Goal: Task Accomplishment & Management: Complete application form

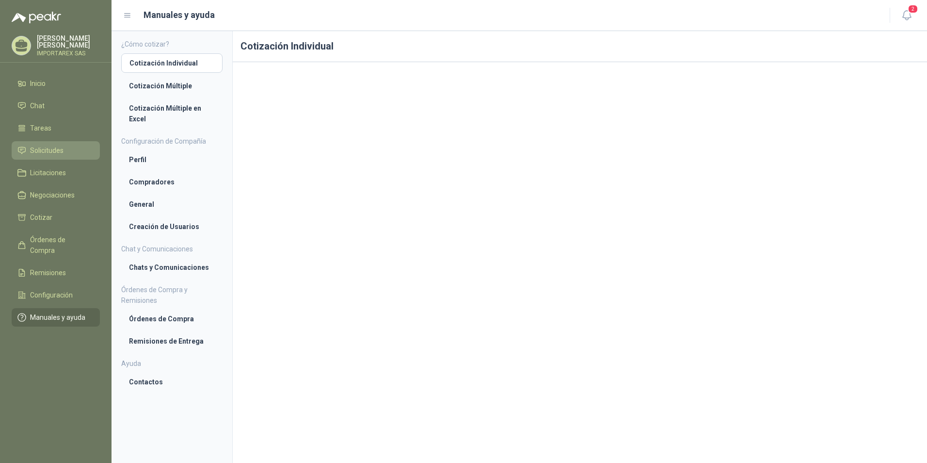
click at [53, 152] on span "Solicitudes" at bounding box center [46, 150] width 33 height 11
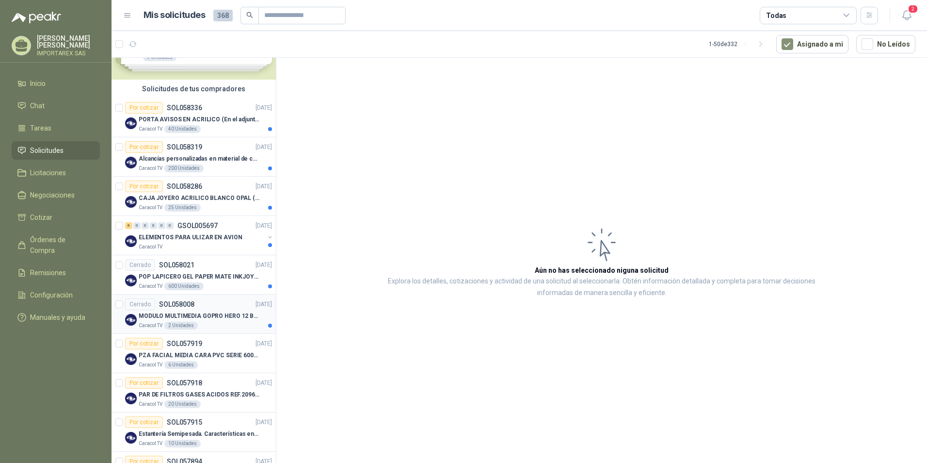
scroll to position [97, 0]
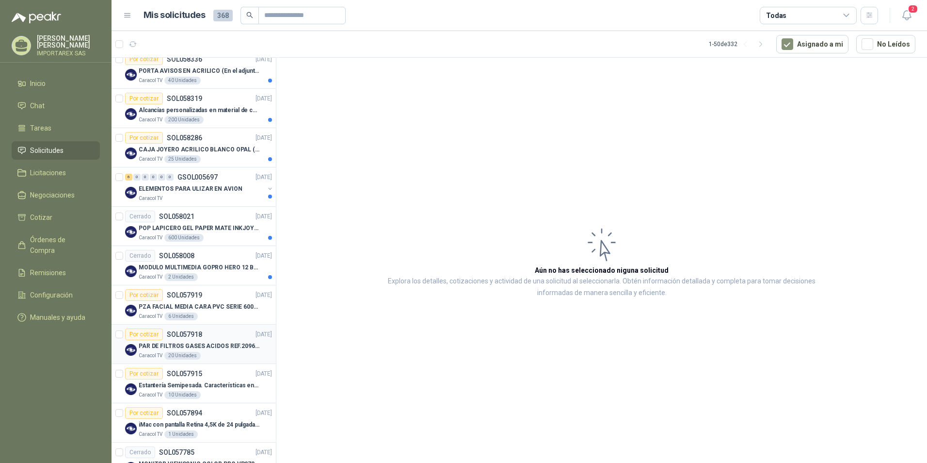
click at [214, 340] on div "Por cotizar SOL057918 [DATE]" at bounding box center [198, 334] width 147 height 12
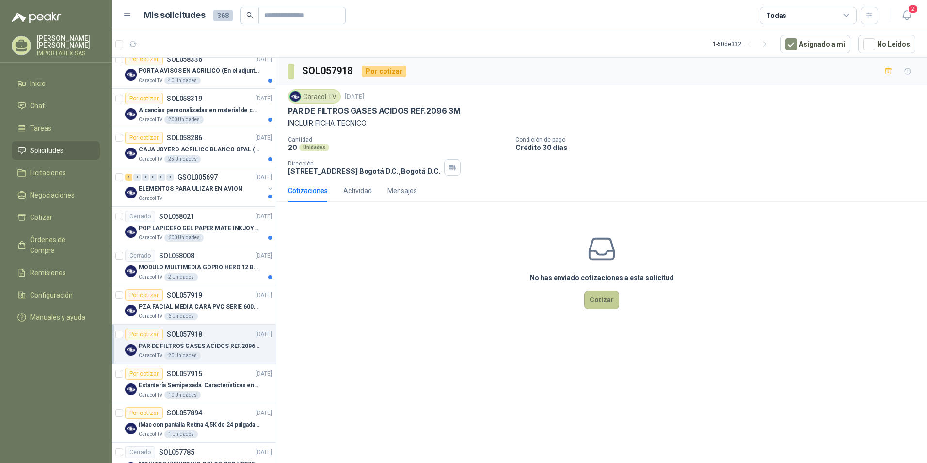
click at [603, 299] on button "Cotizar" at bounding box center [601, 300] width 35 height 18
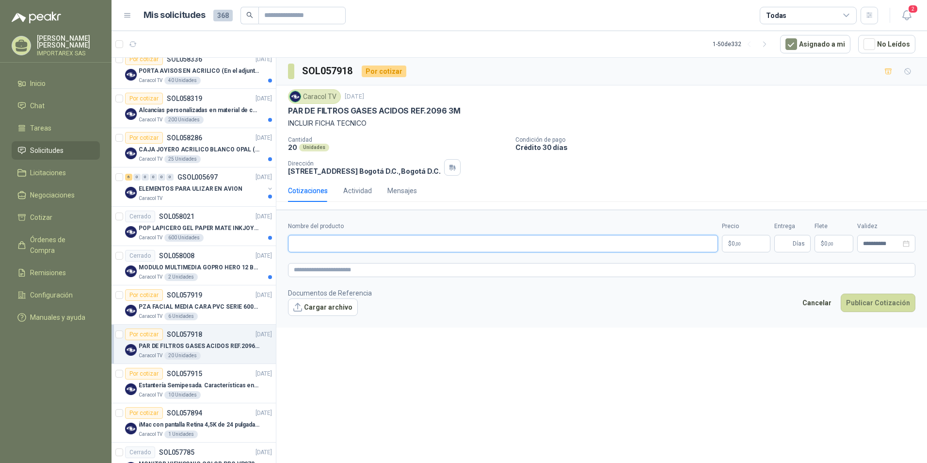
click at [354, 245] on input "Nombre del producto" at bounding box center [503, 243] width 430 height 17
type input "**********"
click at [351, 276] on textarea at bounding box center [602, 270] width 628 height 14
drag, startPoint x: 373, startPoint y: 241, endPoint x: 288, endPoint y: 244, distance: 85.4
click at [288, 244] on input "**********" at bounding box center [503, 243] width 430 height 17
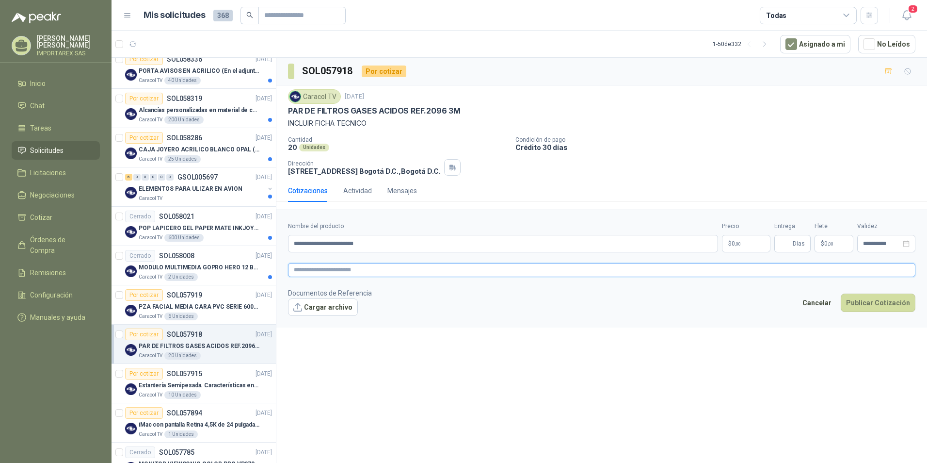
click at [323, 265] on textarea at bounding box center [602, 270] width 628 height 14
paste textarea "**********"
type textarea "**********"
click at [741, 243] on span ",00" at bounding box center [738, 243] width 6 height 5
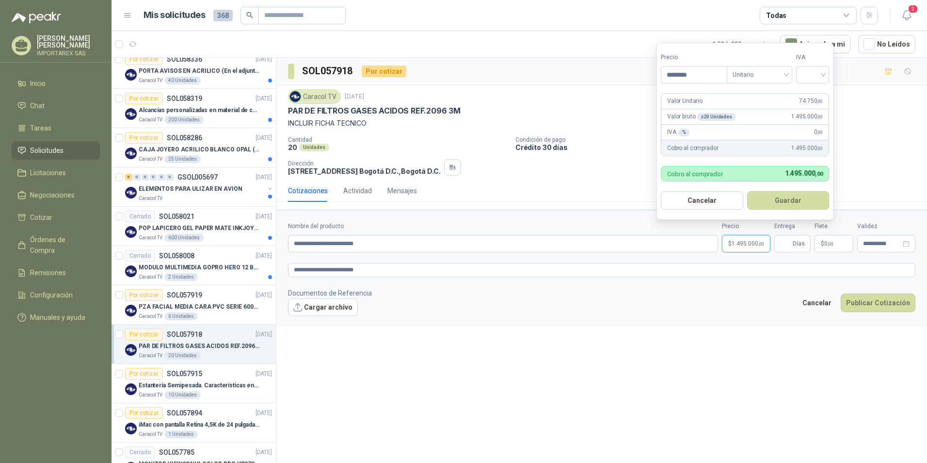
type input "********"
click at [667, 285] on form "**********" at bounding box center [601, 268] width 651 height 117
click at [751, 243] on span "1.495.000 ,00" at bounding box center [748, 244] width 32 height 6
click at [812, 70] on input "search" at bounding box center [812, 73] width 21 height 15
click at [818, 94] on div "19%" at bounding box center [815, 94] width 18 height 11
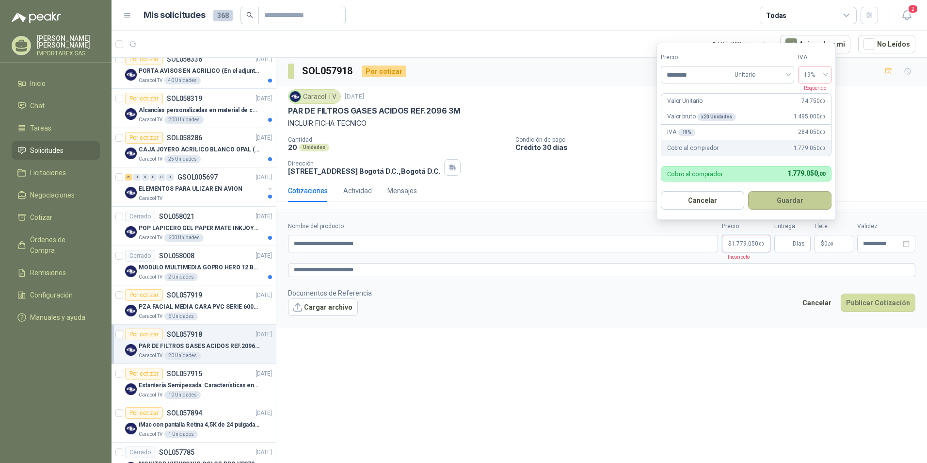
click at [785, 207] on button "Guardar" at bounding box center [789, 200] width 83 height 18
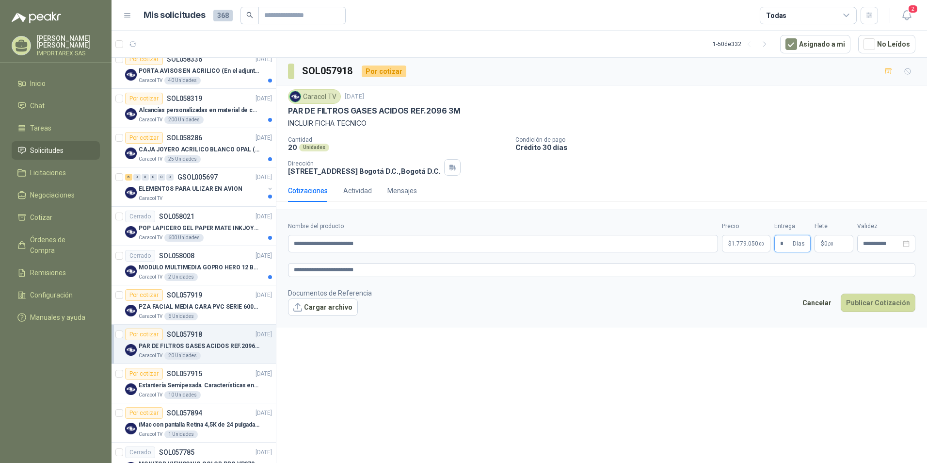
type input "*"
click at [750, 304] on footer "Documentos de Referencia Cargar archivo Cancelar Publicar Cotización" at bounding box center [602, 302] width 628 height 28
click at [308, 307] on button "Cargar archivo" at bounding box center [323, 306] width 70 height 17
click at [753, 242] on span "1.779.050 ,00" at bounding box center [748, 244] width 32 height 6
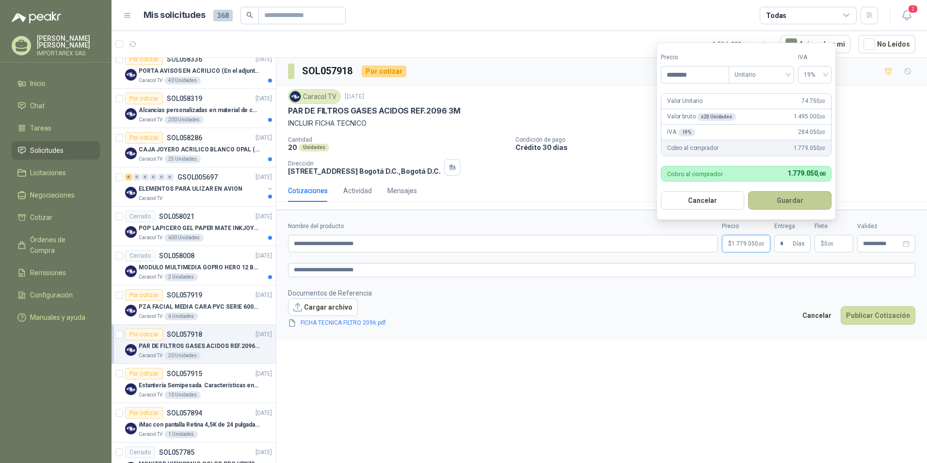
click at [752, 199] on button "Guardar" at bounding box center [789, 200] width 83 height 18
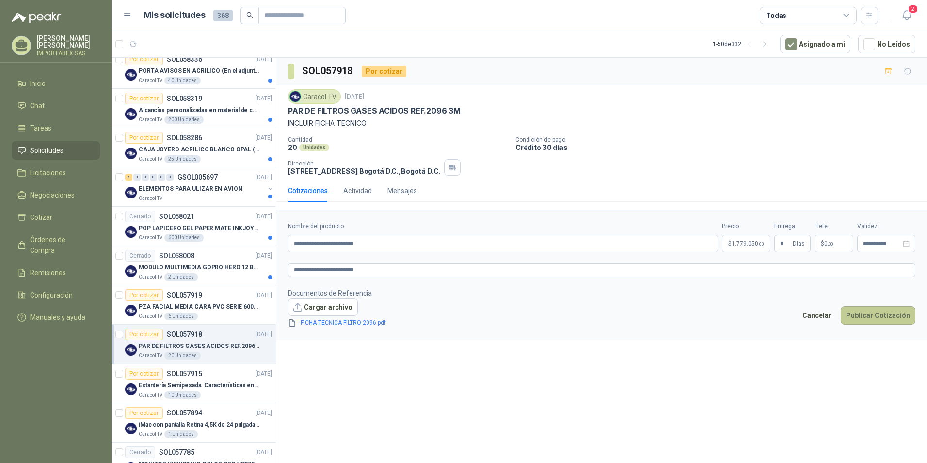
click at [868, 310] on button "Publicar Cotización" at bounding box center [878, 315] width 75 height 18
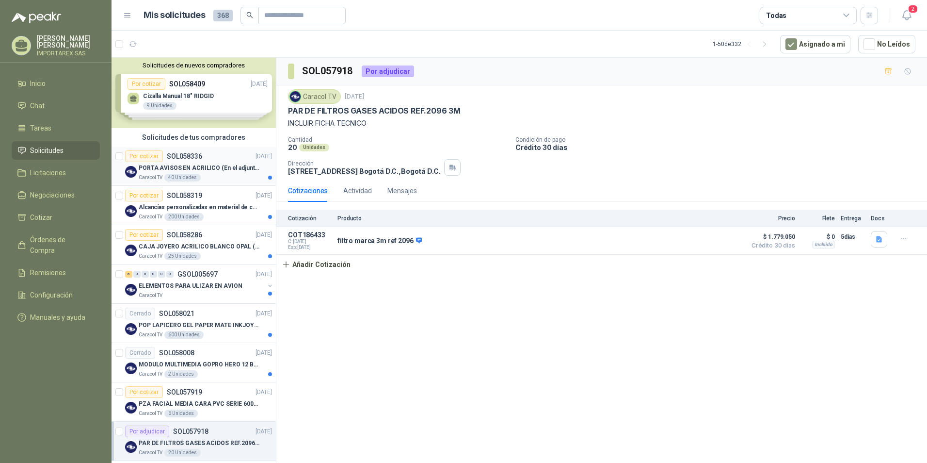
click at [238, 162] on div "PORTA AVISOS EN ACRILICO (En el adjunto mas informacion)" at bounding box center [205, 168] width 133 height 12
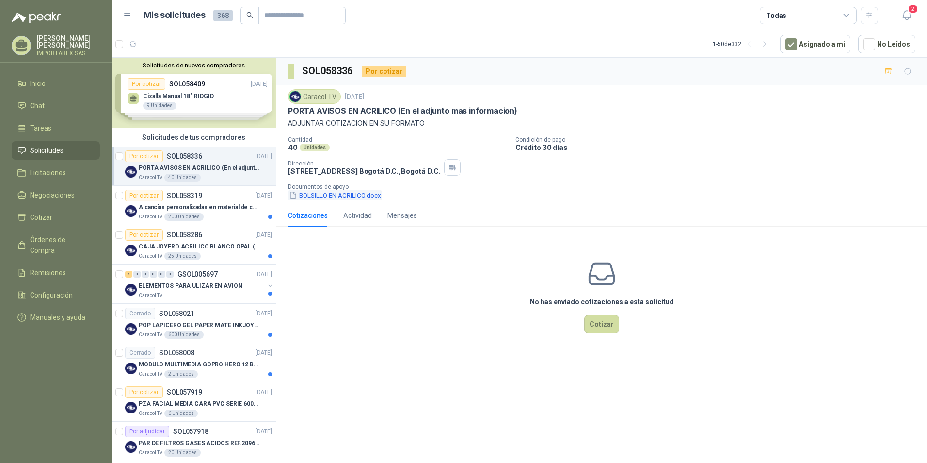
click at [320, 194] on button "BOLSILLO EN ACRILICO.docx" at bounding box center [335, 195] width 94 height 10
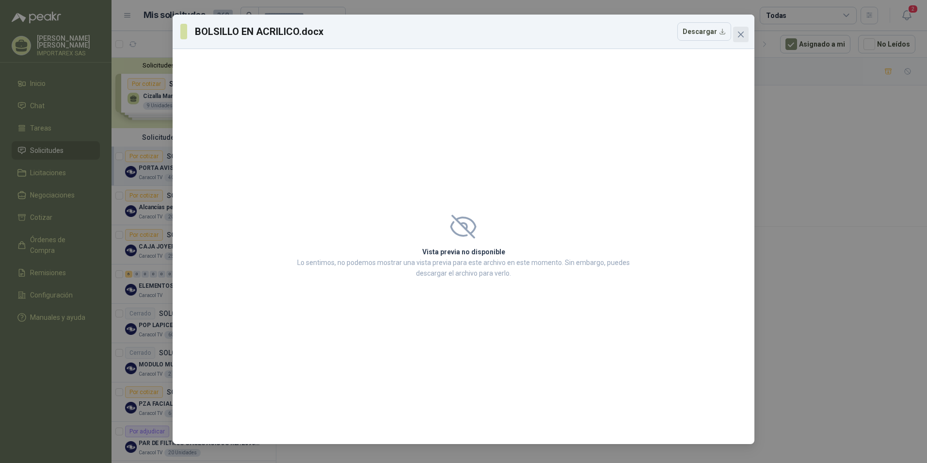
click at [741, 32] on icon "close" at bounding box center [741, 35] width 8 height 8
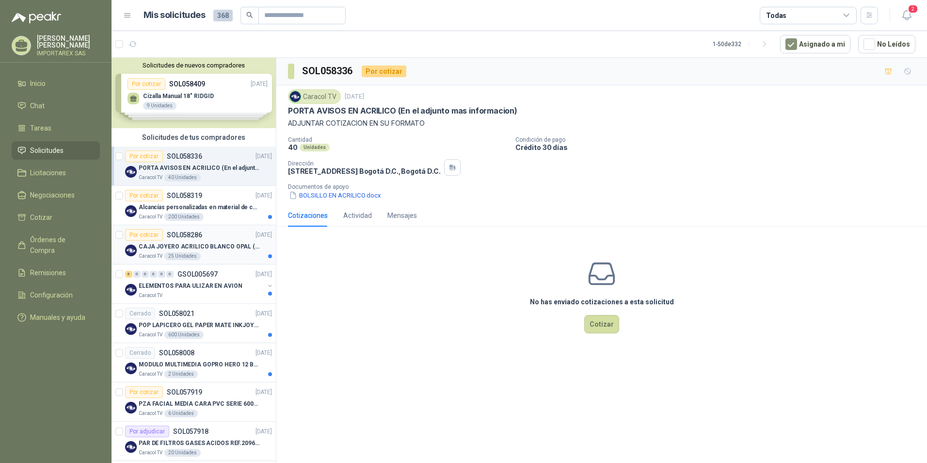
click at [221, 249] on p "CAJA JOYERO ACRILICO BLANCO OPAL (En el adjunto mas detalle)" at bounding box center [199, 246] width 121 height 9
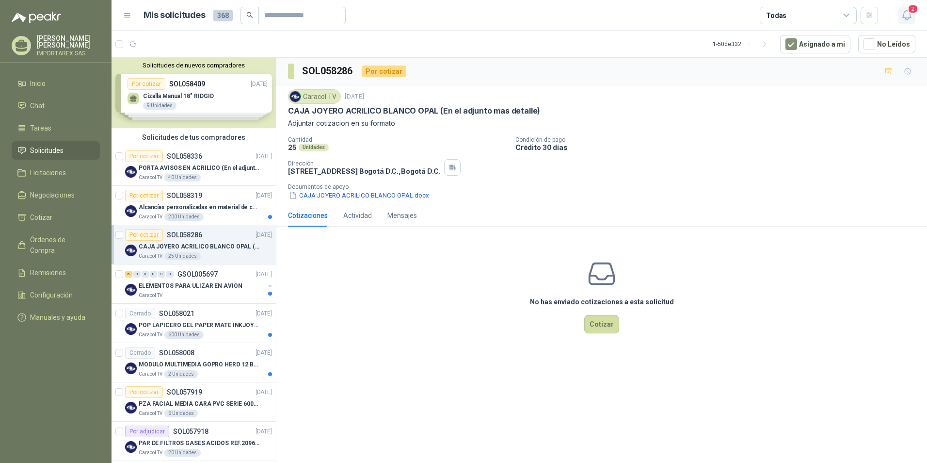
click at [897, 14] on div "2" at bounding box center [896, 15] width 37 height 15
click at [901, 16] on button "2" at bounding box center [906, 15] width 17 height 17
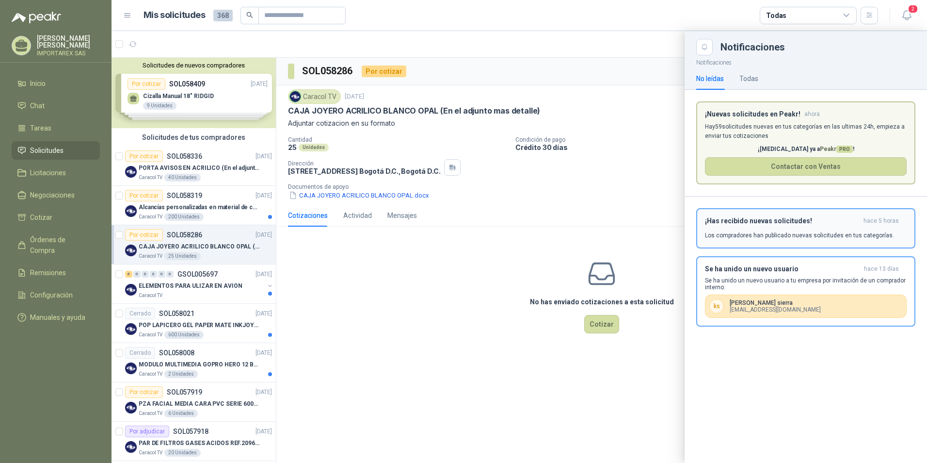
click at [809, 233] on p "Los compradores han publicado nuevas solicitudes en tus categorías." at bounding box center [799, 235] width 189 height 9
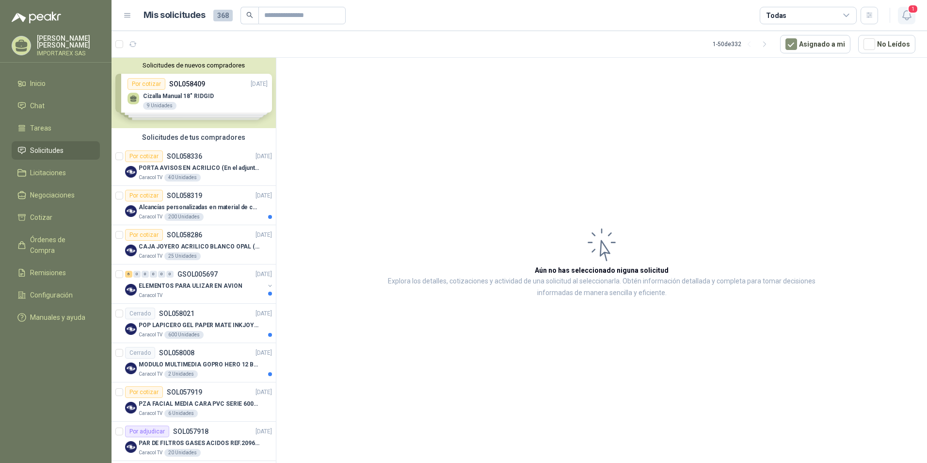
click at [912, 8] on span "1" at bounding box center [913, 8] width 11 height 9
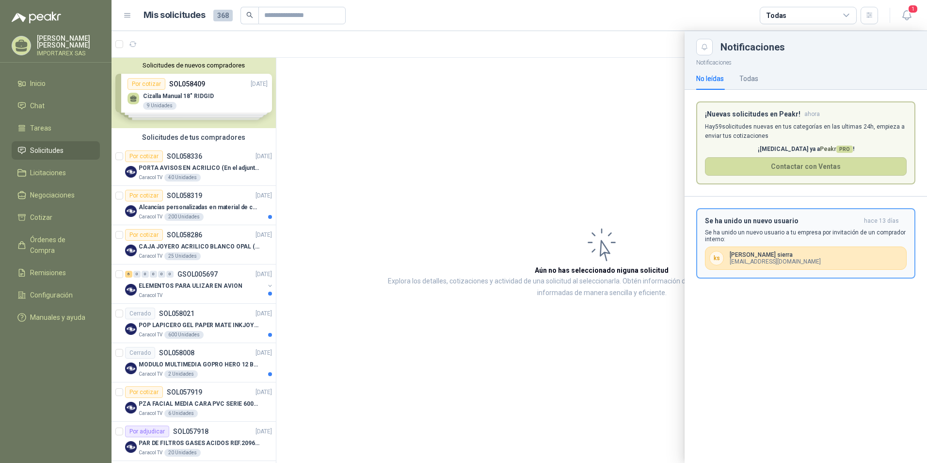
click at [783, 225] on h3 "Se ha unido un nuevo usuario" at bounding box center [782, 221] width 155 height 8
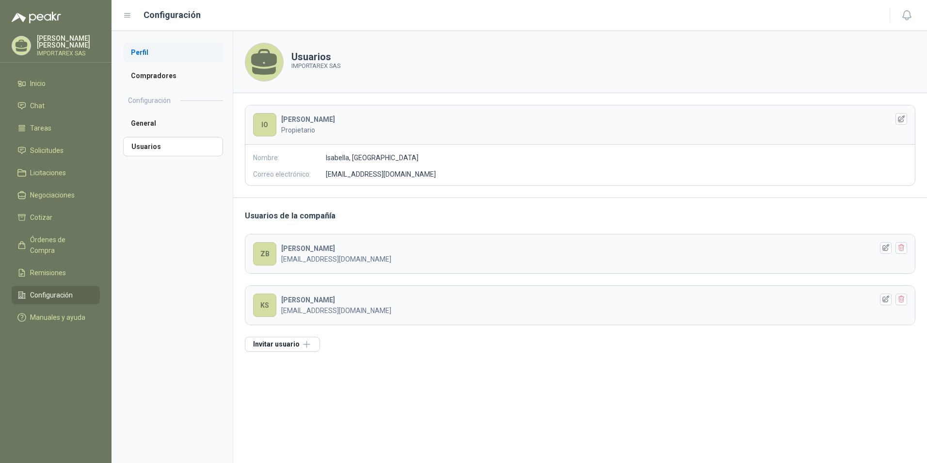
click at [161, 43] on li "Perfil" at bounding box center [173, 52] width 100 height 19
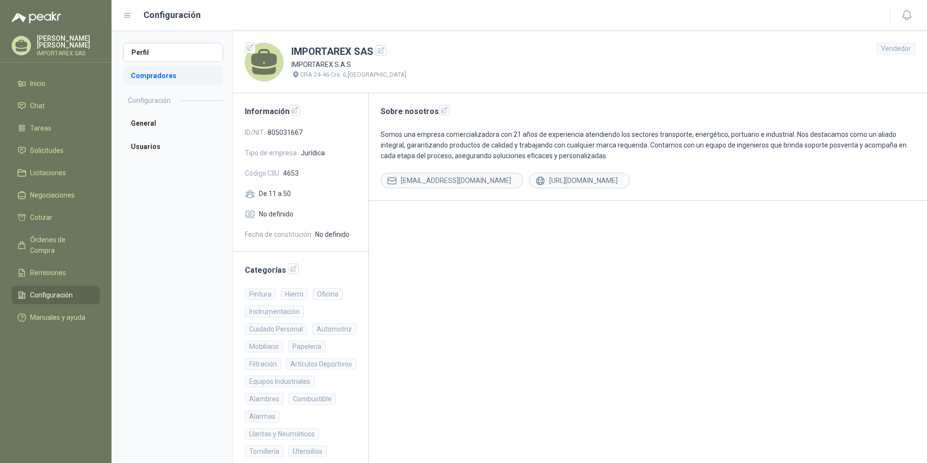
click at [196, 76] on li "Compradores" at bounding box center [173, 75] width 100 height 19
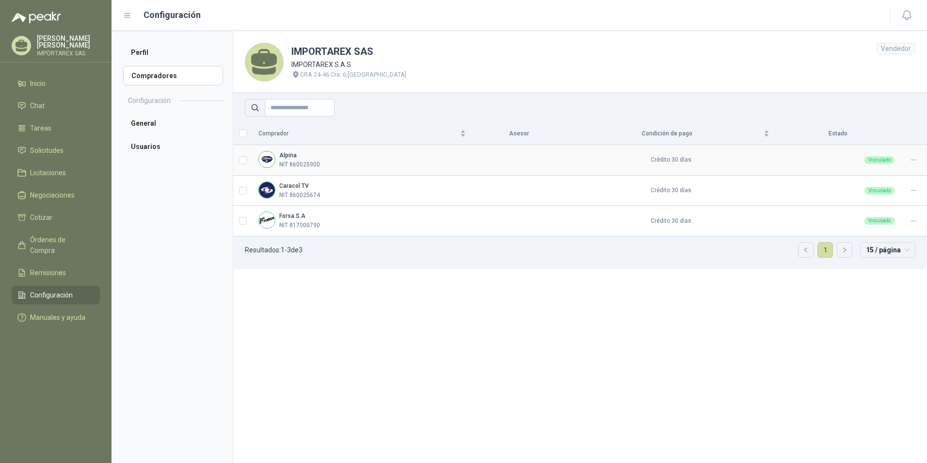
click at [296, 171] on td "Alpina NIT 860025900" at bounding box center [362, 160] width 219 height 31
click at [302, 159] on div "Alpina NIT 860025900" at bounding box center [299, 160] width 41 height 18
click at [270, 154] on img at bounding box center [267, 159] width 16 height 16
click at [260, 161] on img at bounding box center [267, 159] width 16 height 16
click at [267, 191] on img at bounding box center [267, 190] width 16 height 16
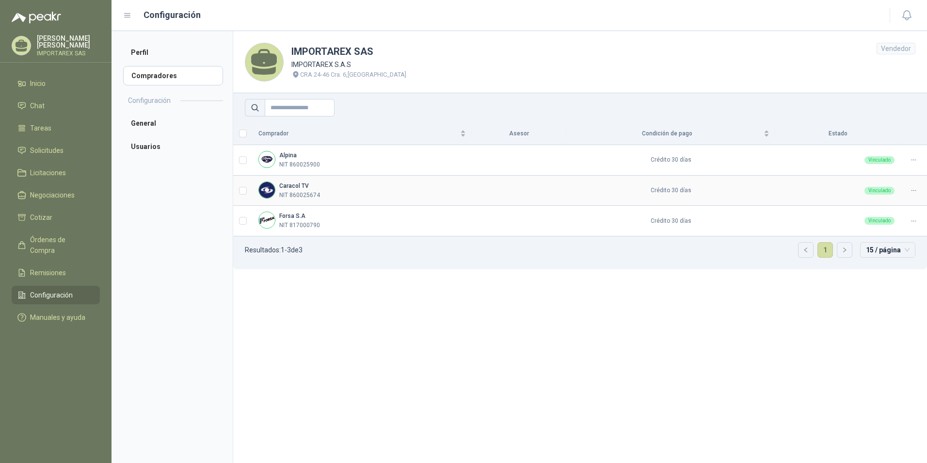
click at [302, 194] on p "NIT 860025674" at bounding box center [299, 195] width 41 height 9
click at [301, 216] on b "Forsa S.A" at bounding box center [292, 215] width 26 height 7
click at [147, 119] on li "General" at bounding box center [173, 122] width 100 height 19
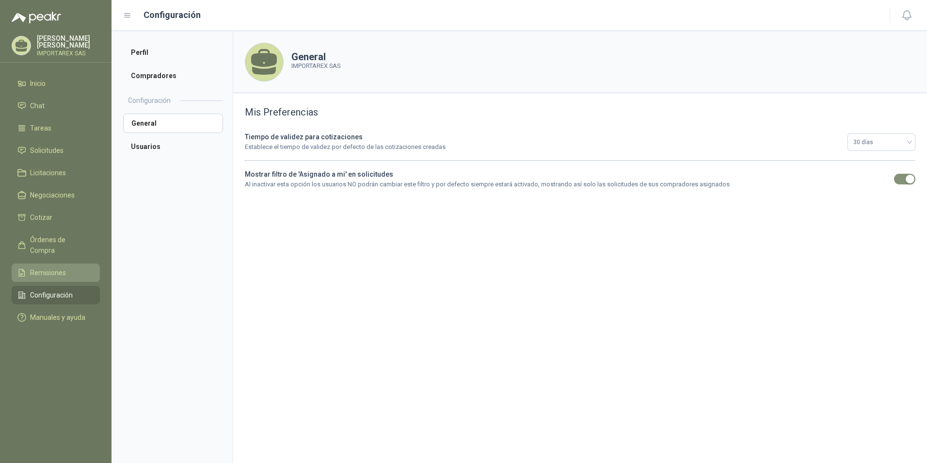
click at [66, 263] on link "Remisiones" at bounding box center [56, 272] width 88 height 18
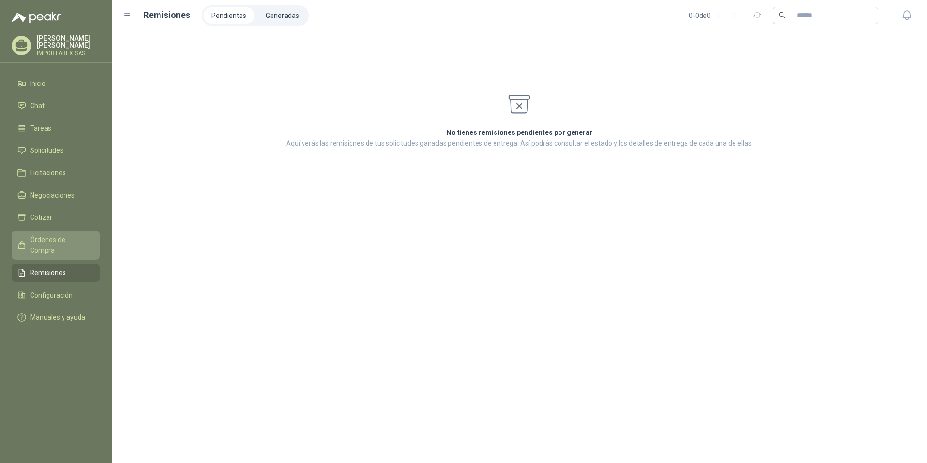
click at [72, 244] on span "Órdenes de Compra" at bounding box center [60, 244] width 61 height 21
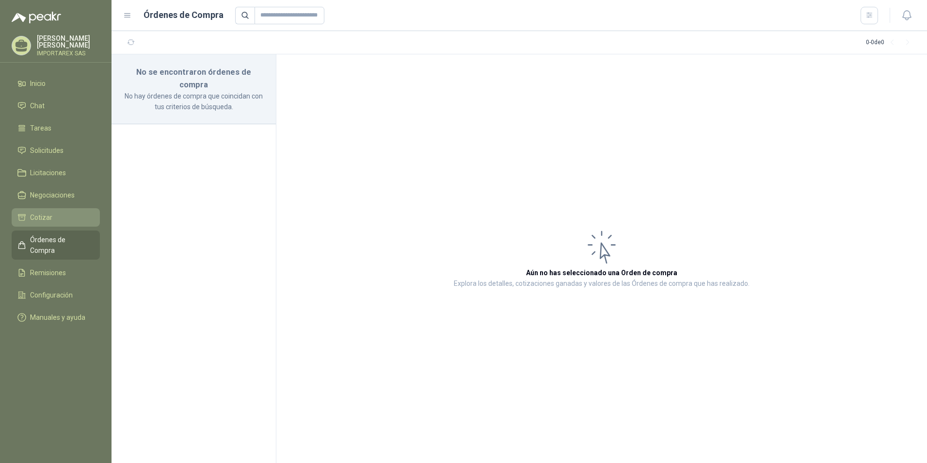
click at [81, 219] on li "Cotizar" at bounding box center [55, 217] width 77 height 11
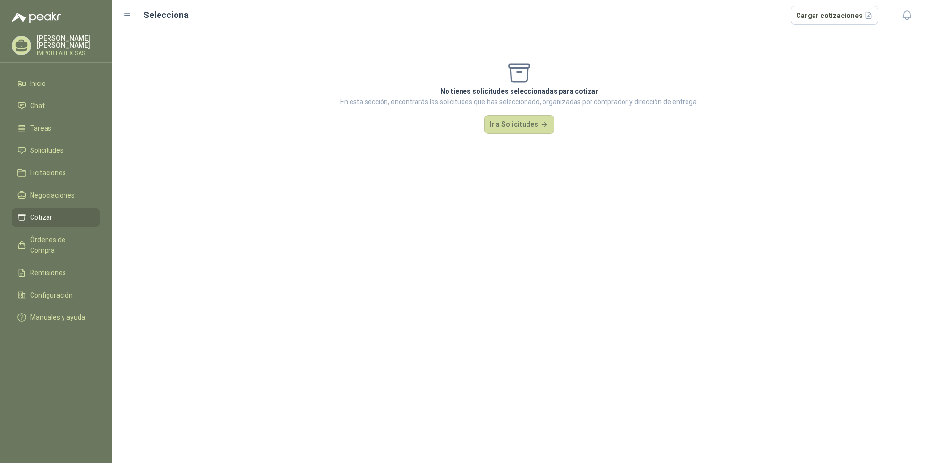
click at [91, 185] on ul "Inicio Chat Tareas Solicitudes Licitaciones Negociaciones Cotizar Órdenes de Co…" at bounding box center [56, 202] width 112 height 256
click at [72, 188] on link "Negociaciones" at bounding box center [56, 195] width 88 height 18
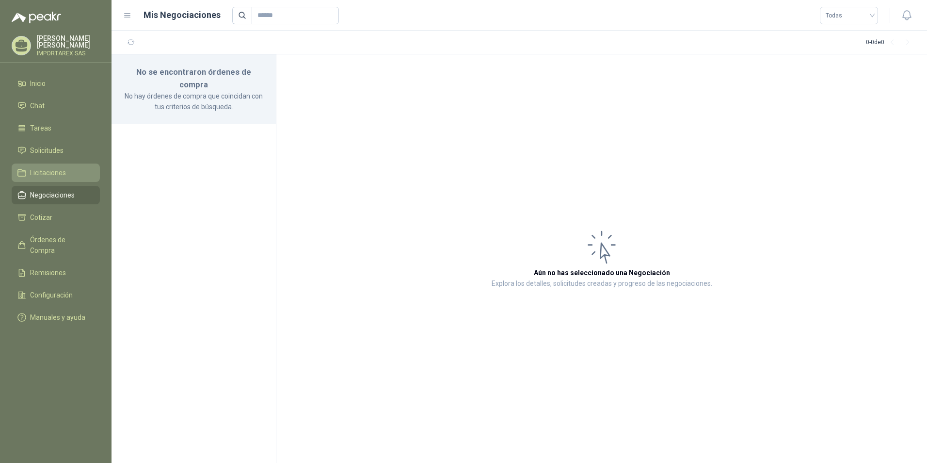
click at [66, 169] on li "Licitaciones" at bounding box center [55, 172] width 77 height 11
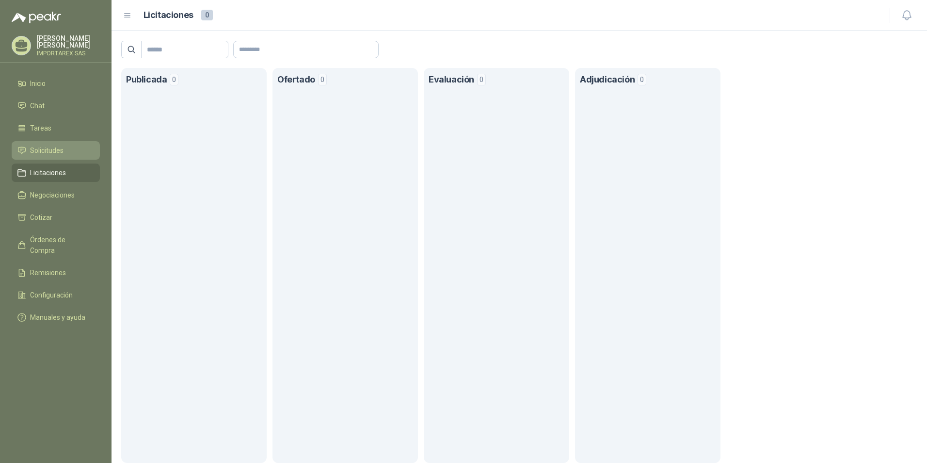
click at [66, 147] on li "Solicitudes" at bounding box center [55, 150] width 77 height 11
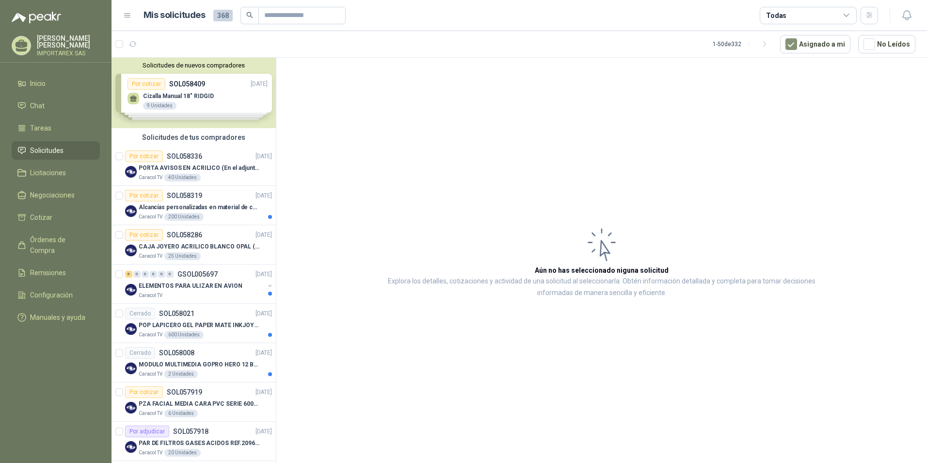
click at [220, 102] on div "Solicitudes de nuevos compradores Por cotizar SOL058409 [DATE] Cizalla Manual 1…" at bounding box center [194, 93] width 164 height 70
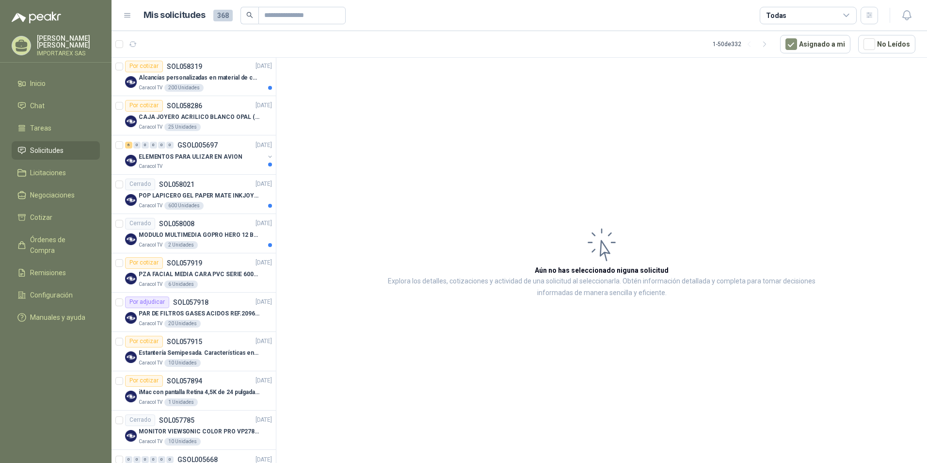
scroll to position [146, 0]
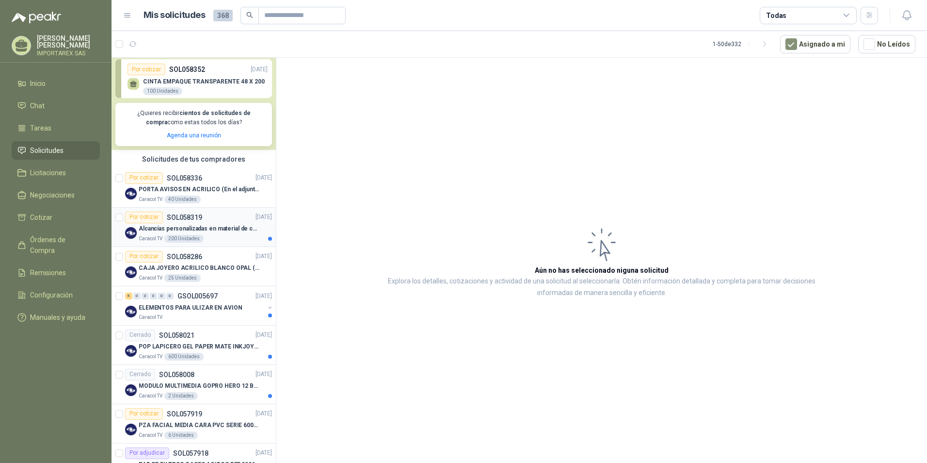
click at [248, 233] on p "Alcancías personalizadas en material de cerámica (VER ADJUNTO)" at bounding box center [199, 228] width 121 height 9
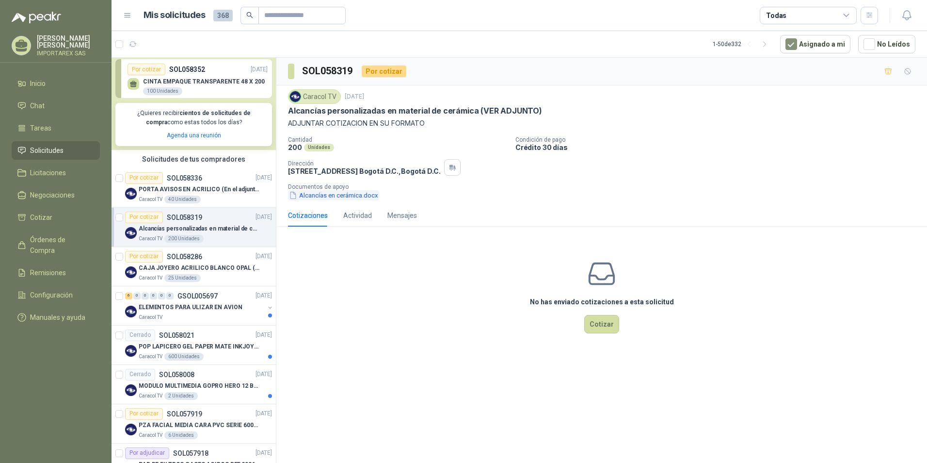
click at [327, 199] on button "Alcancías en cerámica.docx" at bounding box center [333, 195] width 91 height 10
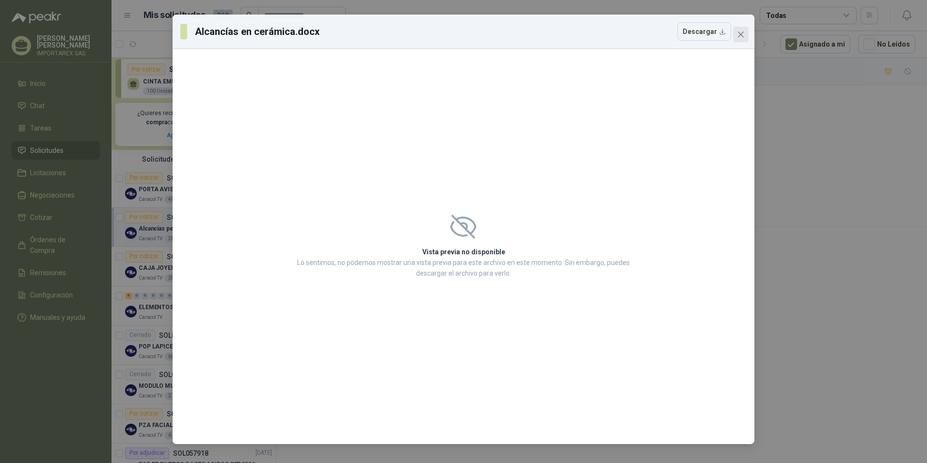
click at [746, 31] on span "Close" at bounding box center [741, 35] width 16 height 8
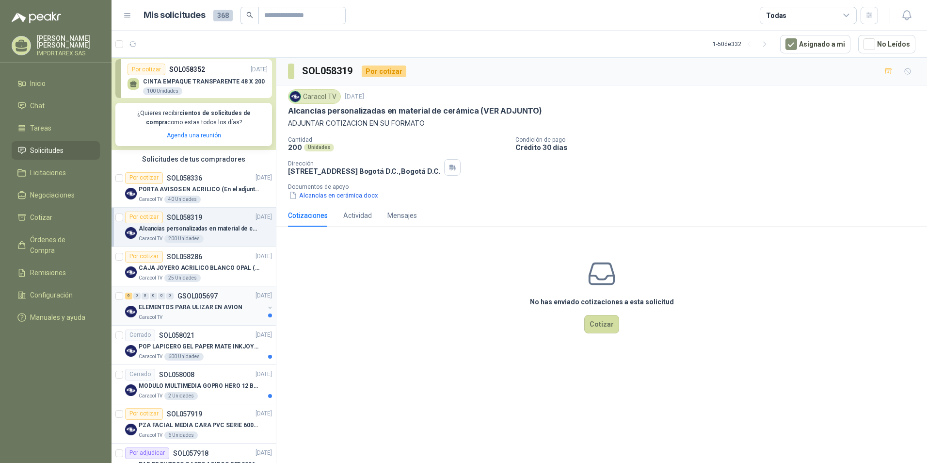
click at [193, 323] on div "6 0 0 0 0 0 GSOL005697 [DATE] ELEMENTOS PARA ULIZAR EN AVION Caracol TV" at bounding box center [194, 305] width 164 height 39
click at [216, 308] on p "ELEMENTOS PARA ULIZAR EN AVION" at bounding box center [190, 307] width 103 height 9
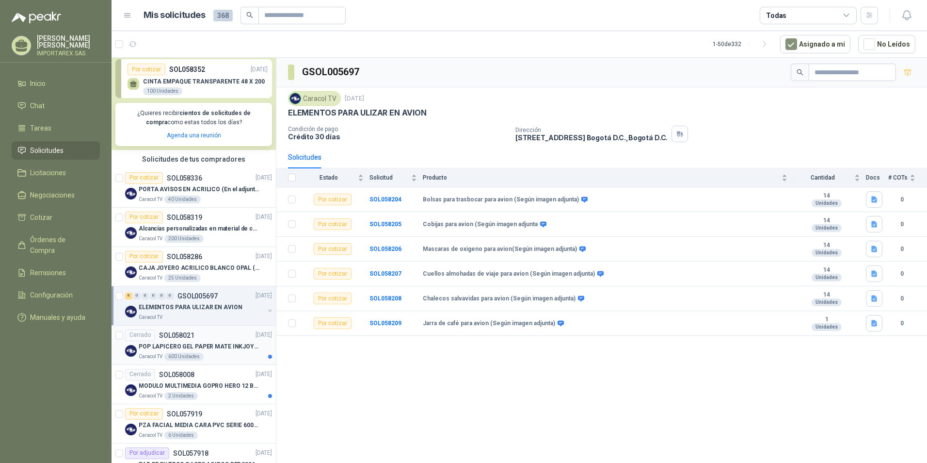
scroll to position [194, 0]
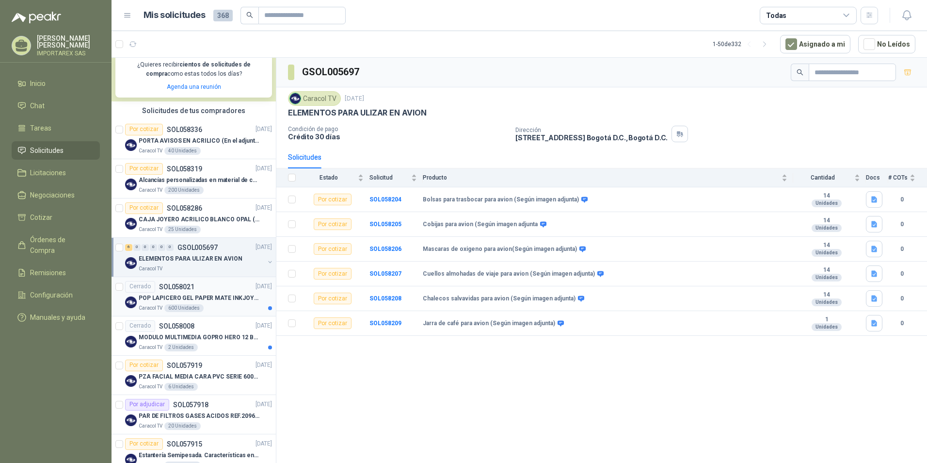
click at [232, 313] on article "Cerrado SOL058021 [DATE] POP LAPICERO GEL PAPER MATE INKJOY 0.7 (Revisar el adj…" at bounding box center [194, 296] width 164 height 39
